Goal: Check status: Check status

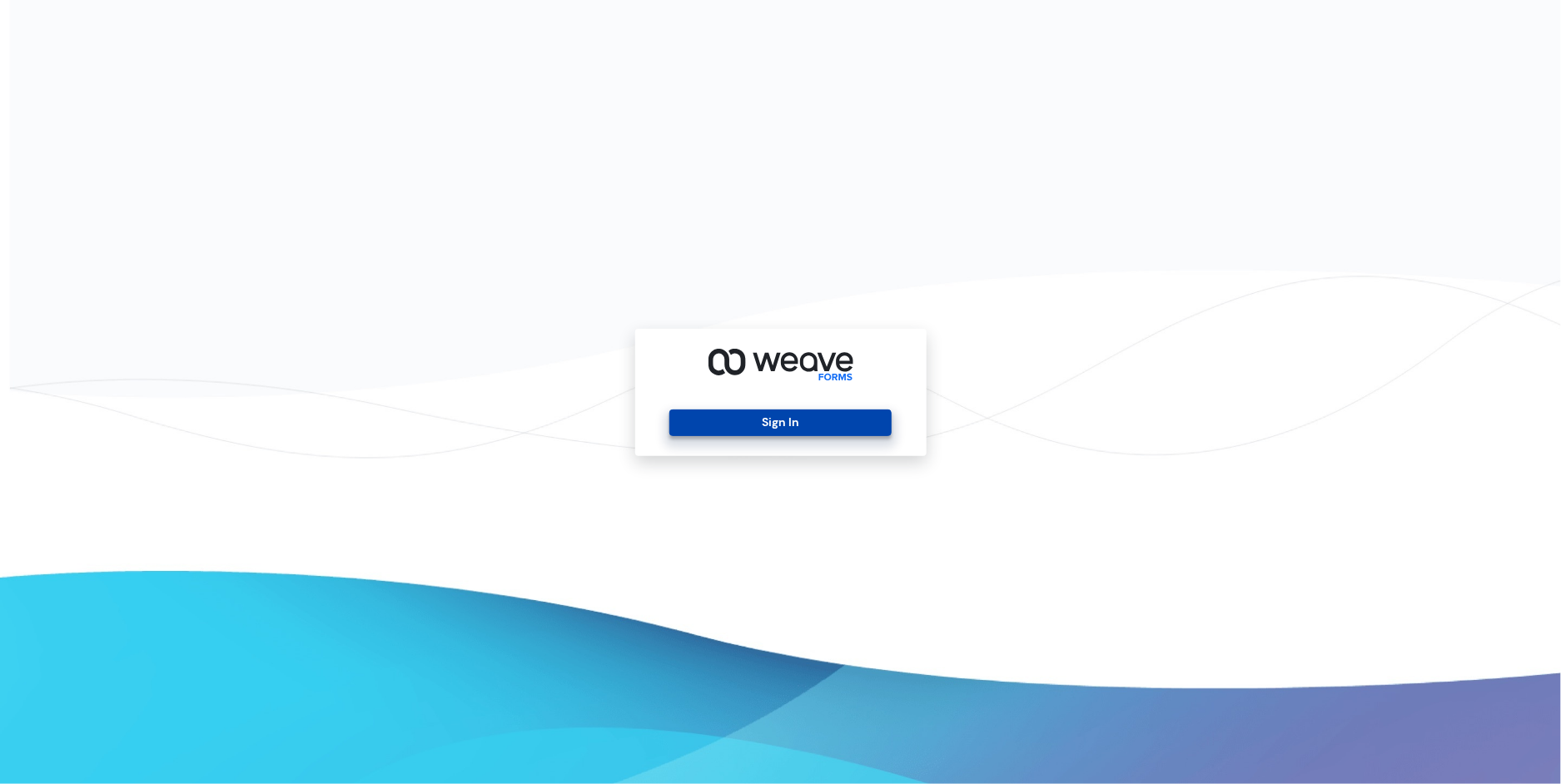
click at [808, 422] on button "Sign In" at bounding box center [780, 422] width 223 height 27
